Goal: Find specific page/section: Find specific page/section

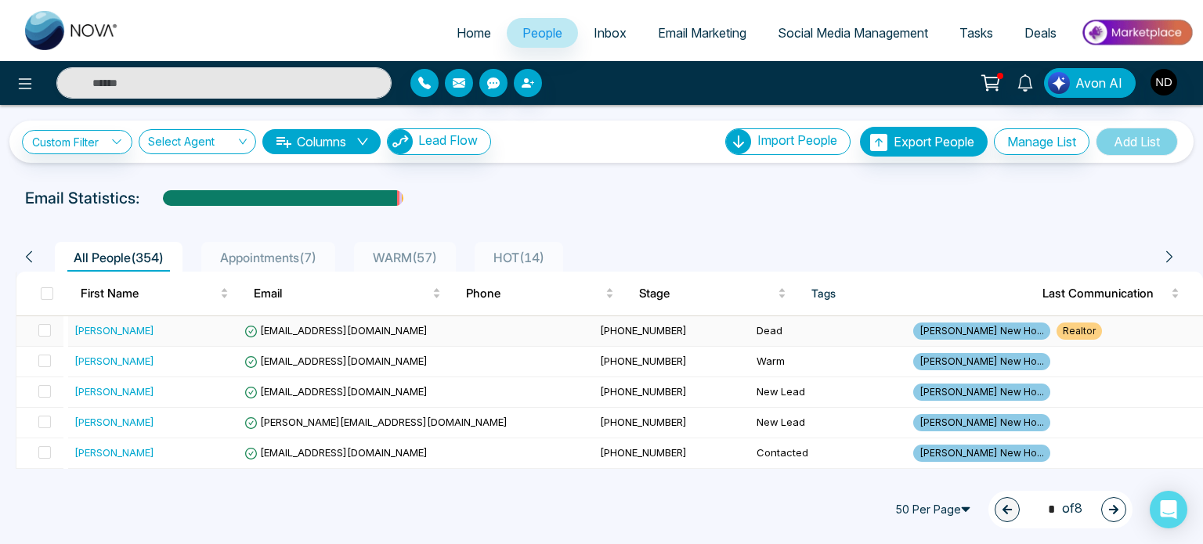
click at [125, 324] on div "[PERSON_NAME]" at bounding box center [114, 331] width 80 height 16
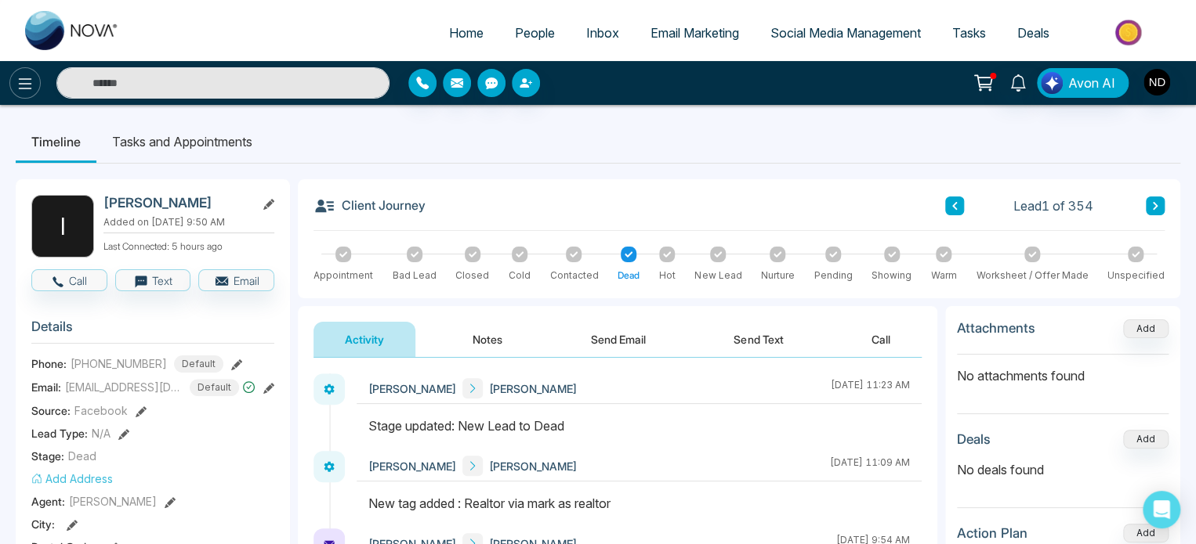
click at [24, 85] on icon at bounding box center [25, 83] width 19 height 19
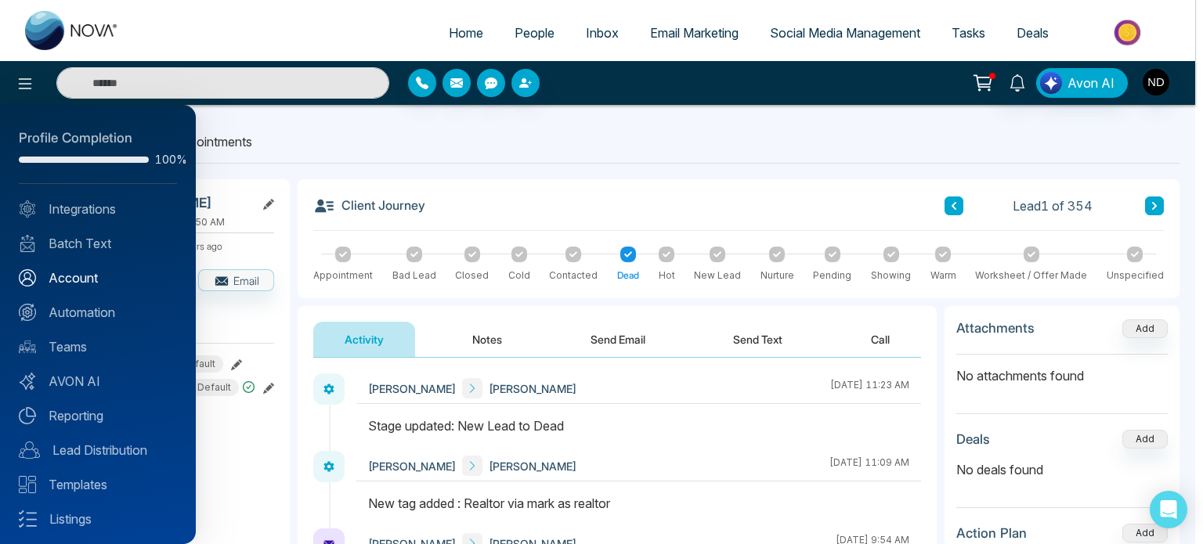
click at [63, 277] on link "Account" at bounding box center [98, 278] width 158 height 19
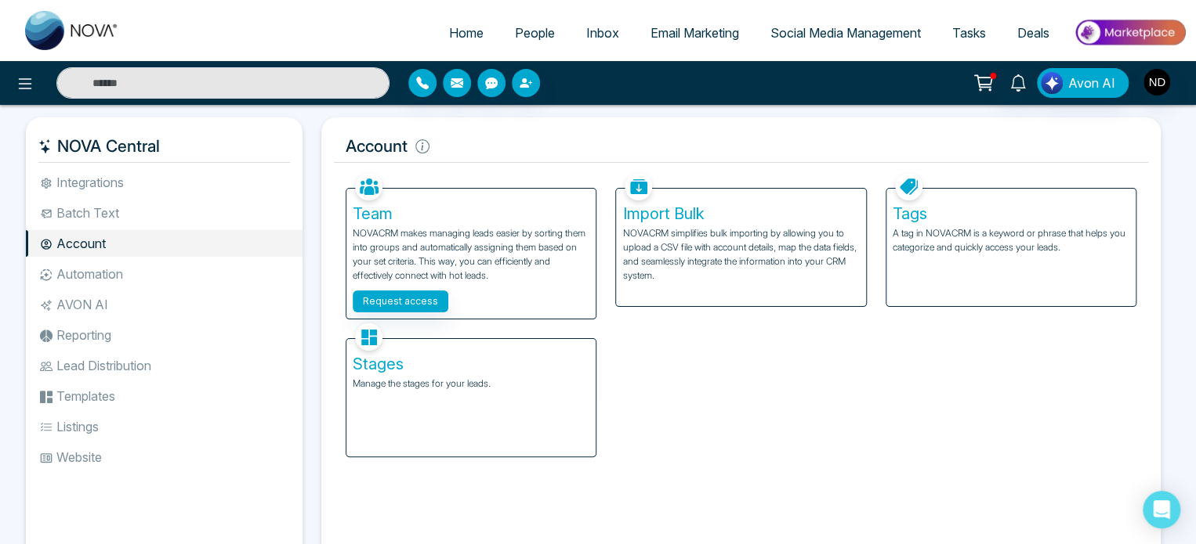
click at [469, 405] on div "Stages Manage the stages for your leads." at bounding box center [470, 398] width 249 height 118
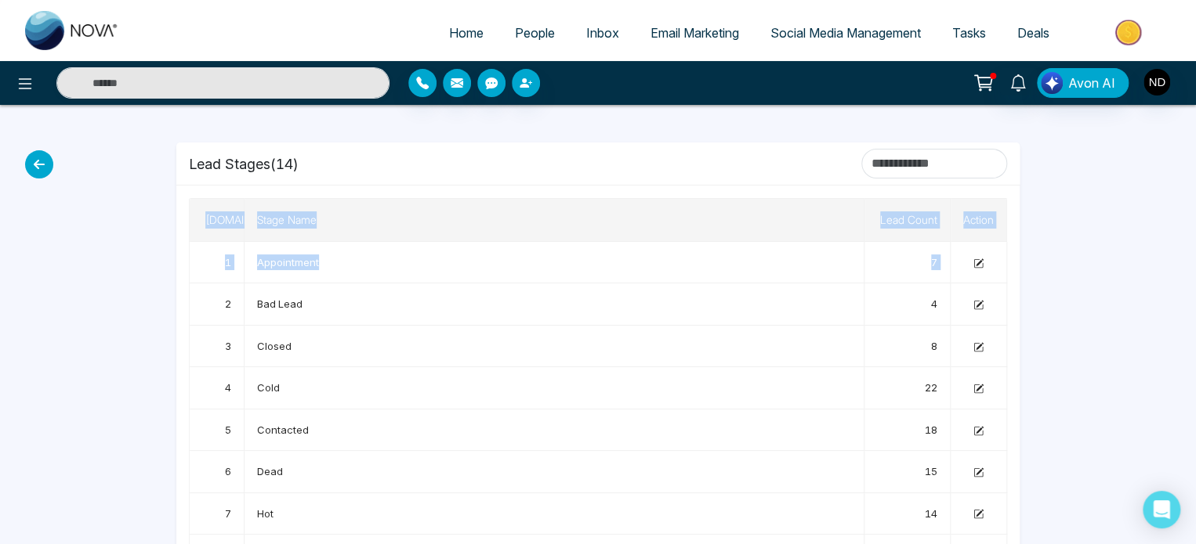
drag, startPoint x: 211, startPoint y: 312, endPoint x: 185, endPoint y: 232, distance: 84.0
click at [185, 232] on div "[DOMAIN_NAME] Stage Name Lead Count Action 1 Appointment 7 2 Bad Lead 4 3 Close…" at bounding box center [597, 513] width 843 height 655
click at [473, 356] on td "Closed" at bounding box center [554, 347] width 620 height 42
click at [1059, 379] on div at bounding box center [1072, 473] width 86 height 736
click at [535, 31] on span "People" at bounding box center [535, 33] width 40 height 16
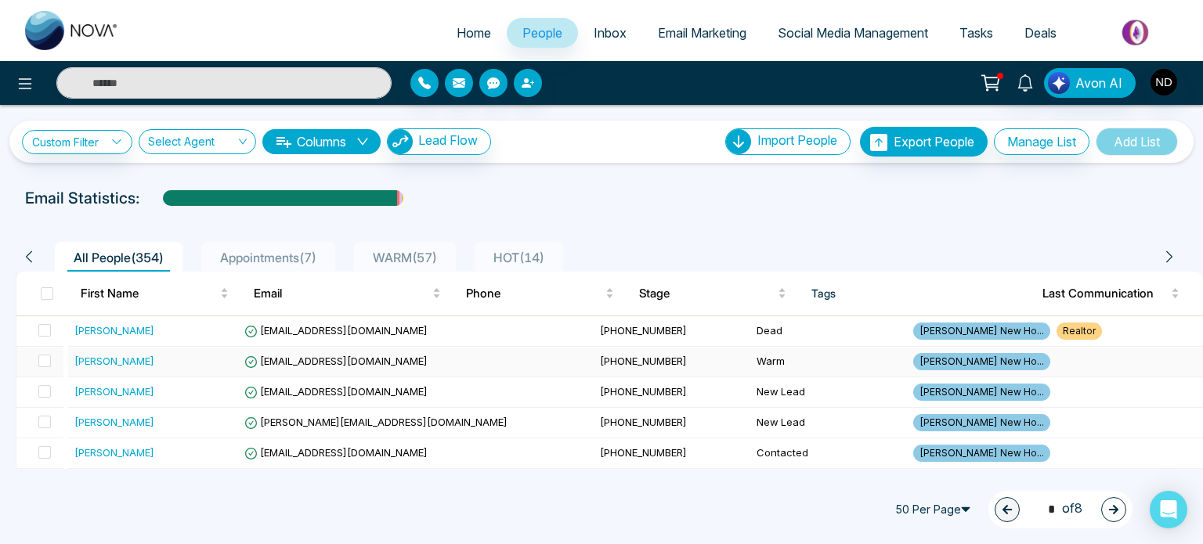
click at [95, 356] on div "[PERSON_NAME]" at bounding box center [114, 361] width 80 height 16
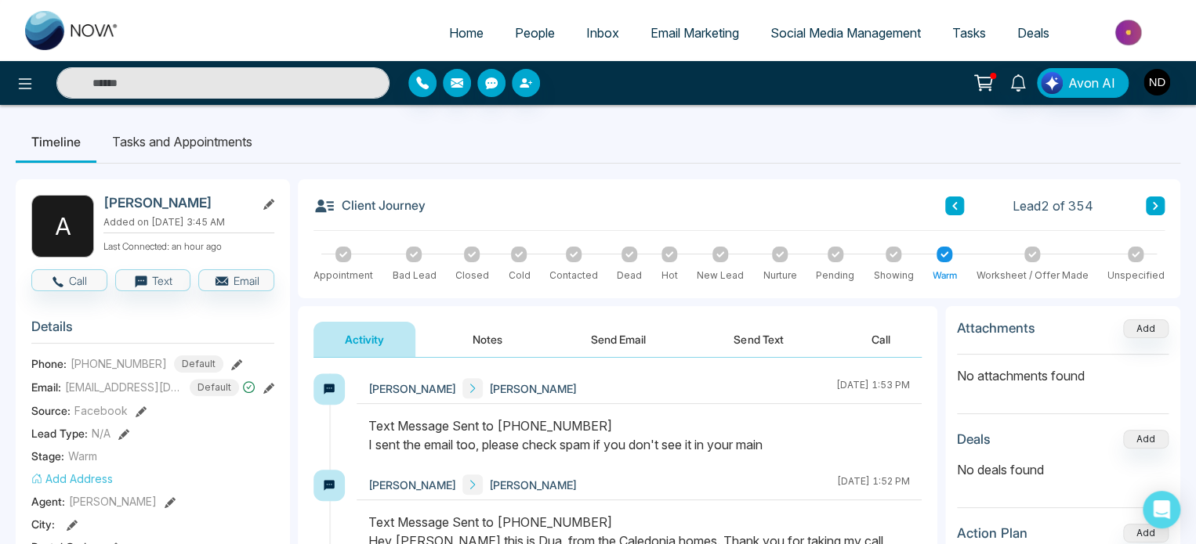
click at [732, 158] on ul "Timeline Tasks and Appointments" at bounding box center [598, 142] width 1164 height 42
click at [1152, 209] on icon at bounding box center [1155, 205] width 8 height 9
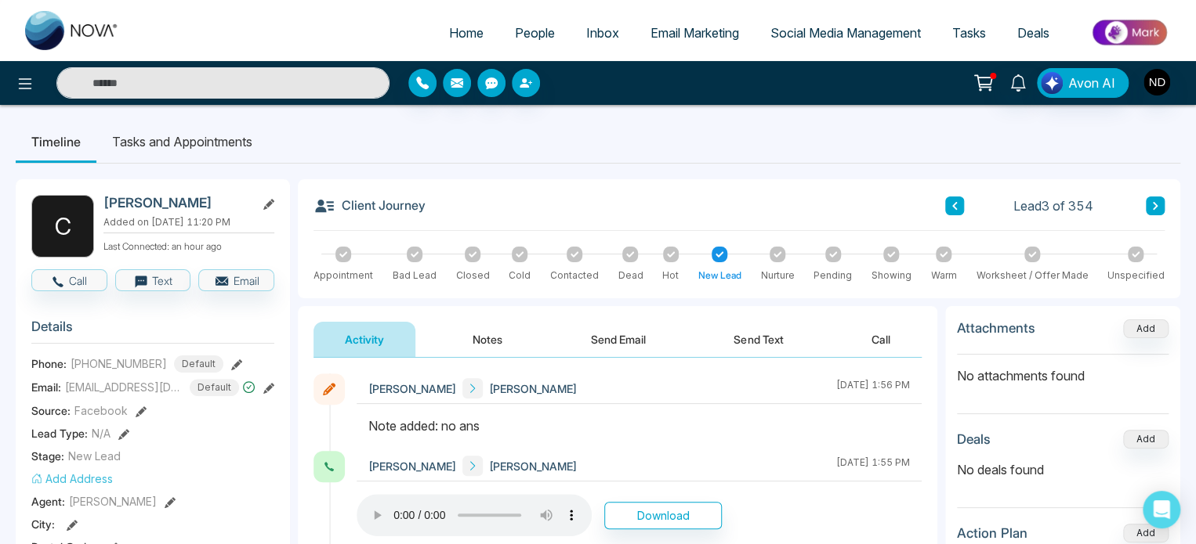
click at [1152, 209] on icon at bounding box center [1155, 205] width 8 height 9
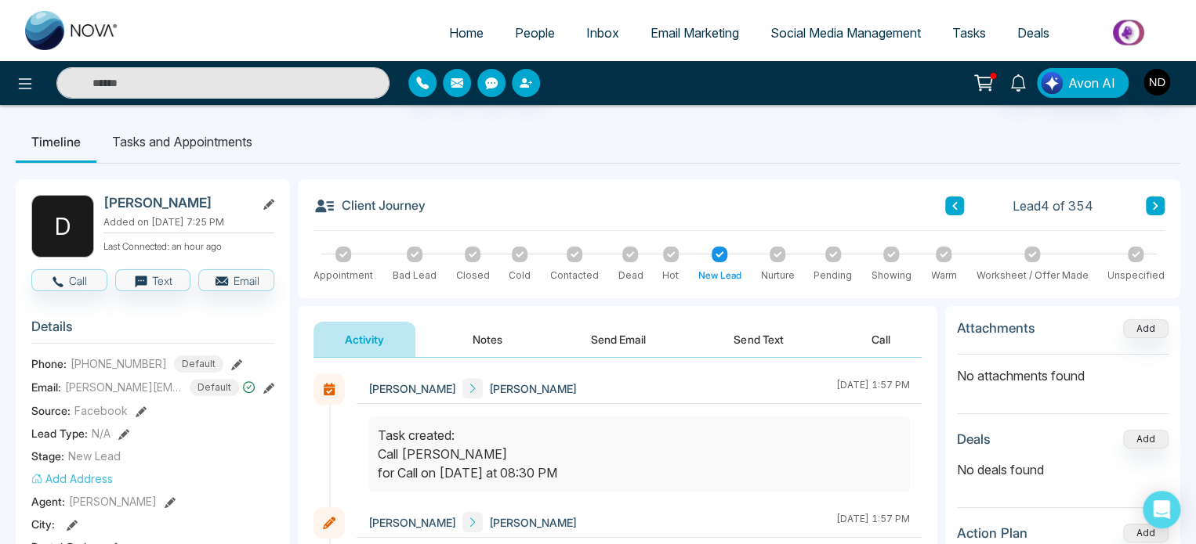
click at [1152, 209] on icon at bounding box center [1155, 205] width 8 height 9
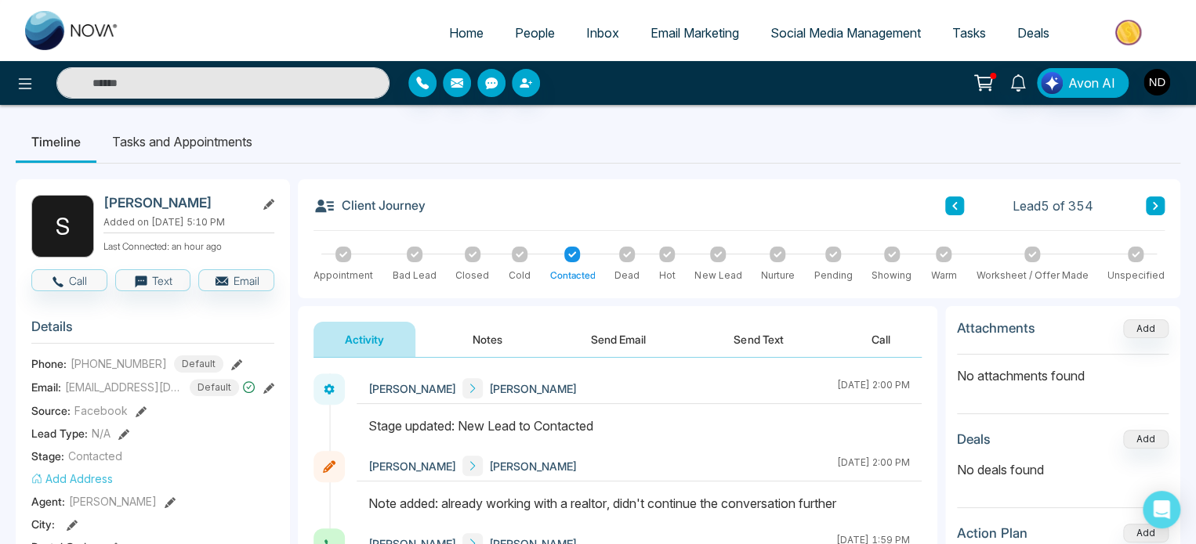
click at [1149, 204] on button at bounding box center [1154, 206] width 19 height 19
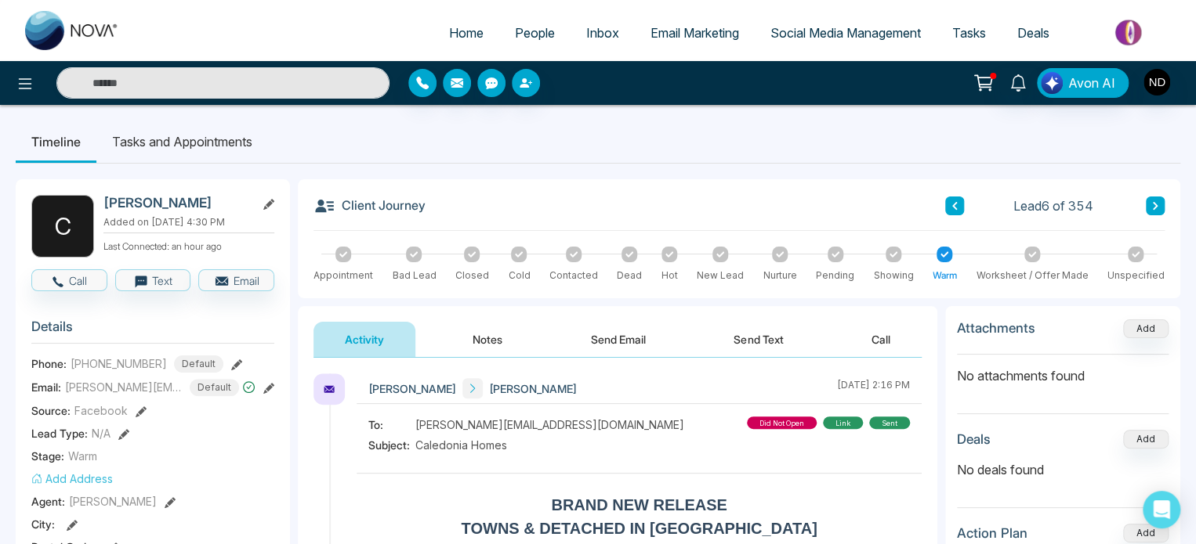
click at [1151, 205] on icon at bounding box center [1155, 205] width 8 height 9
